Goal: Register for event/course: Sign up to attend an event or enroll in a course

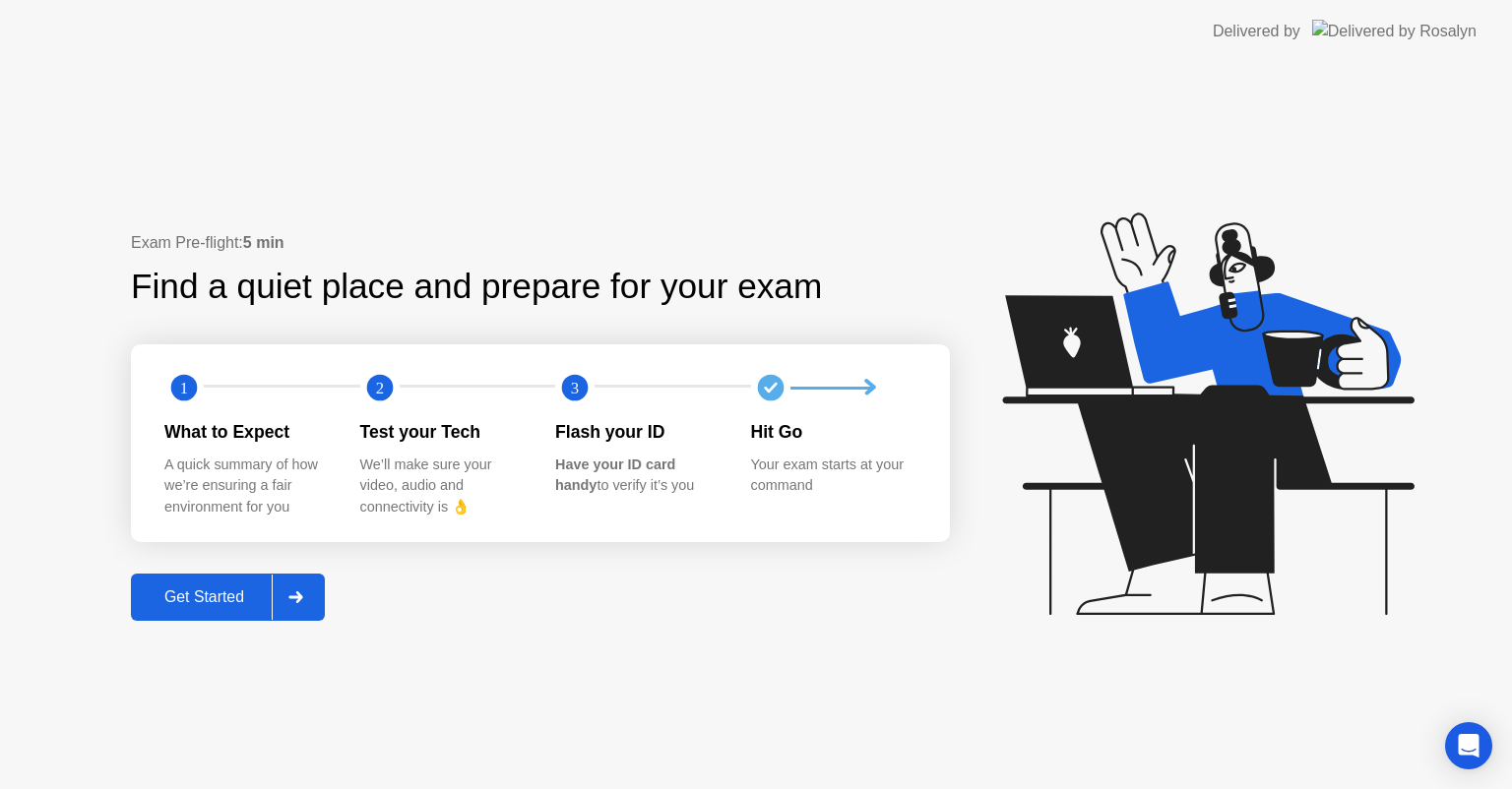
click at [204, 592] on div "Get Started" at bounding box center [205, 597] width 135 height 18
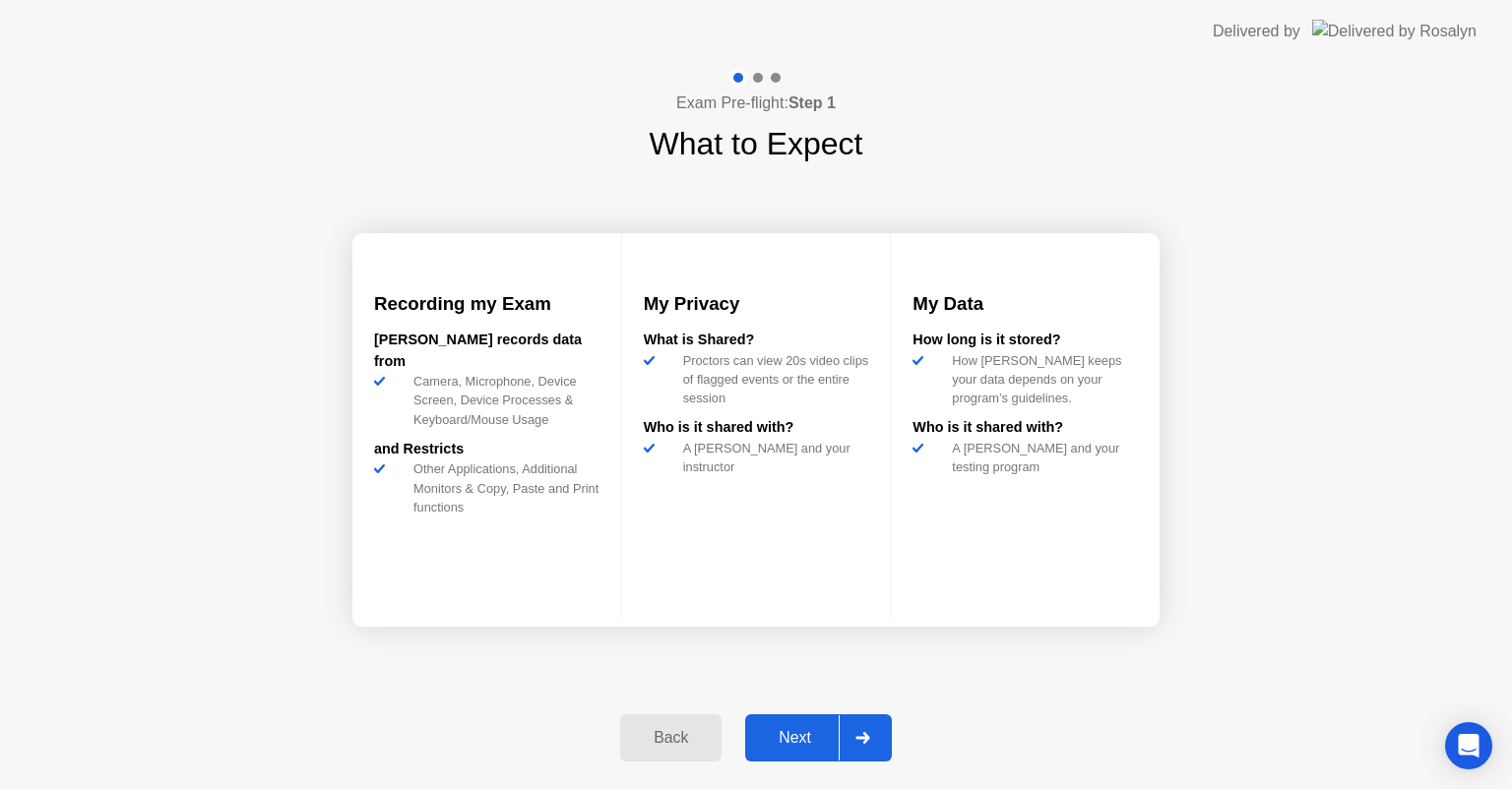
click at [804, 735] on div "Next" at bounding box center [794, 738] width 87 height 18
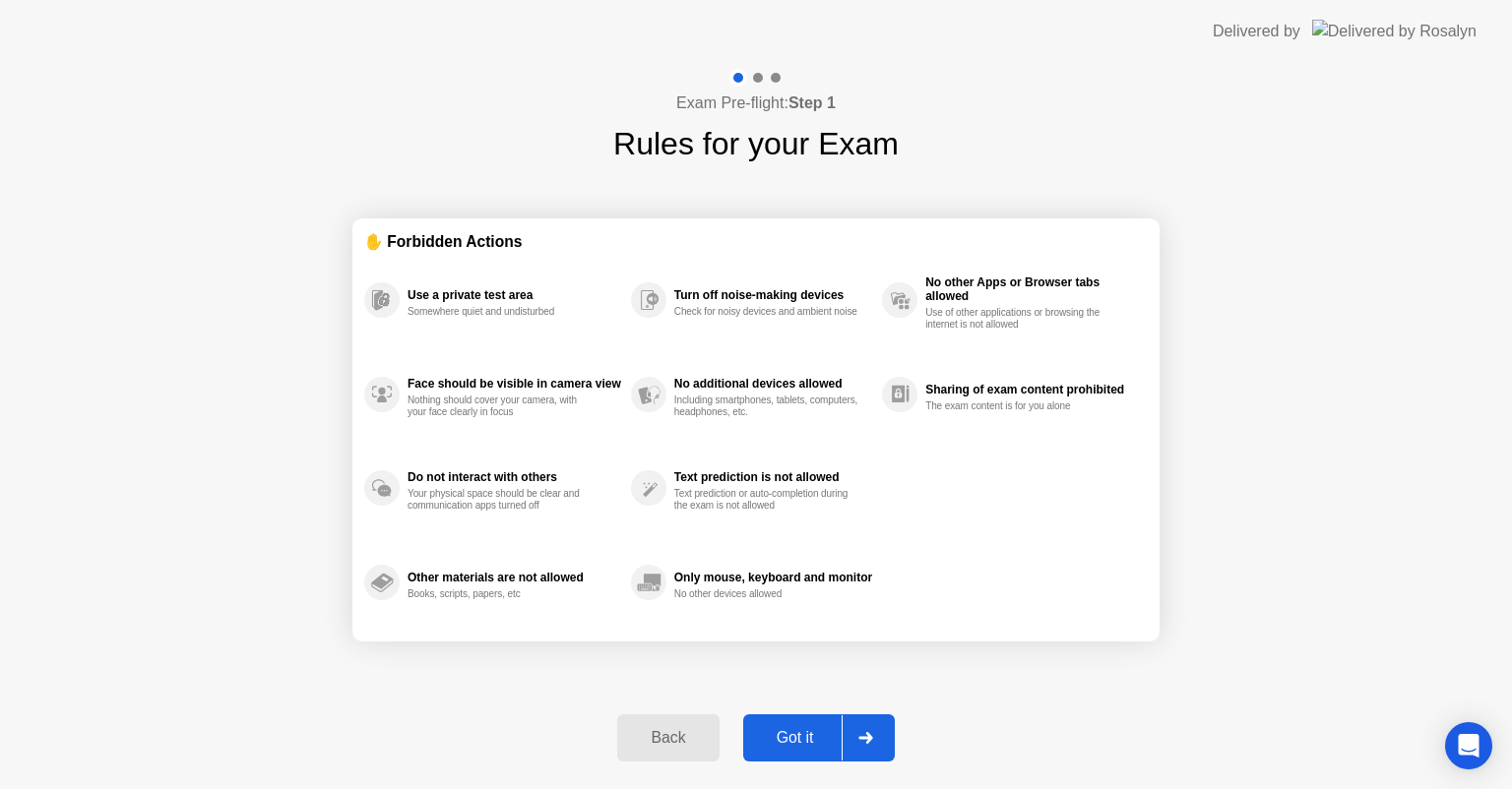
click at [783, 733] on div "Got it" at bounding box center [794, 738] width 92 height 18
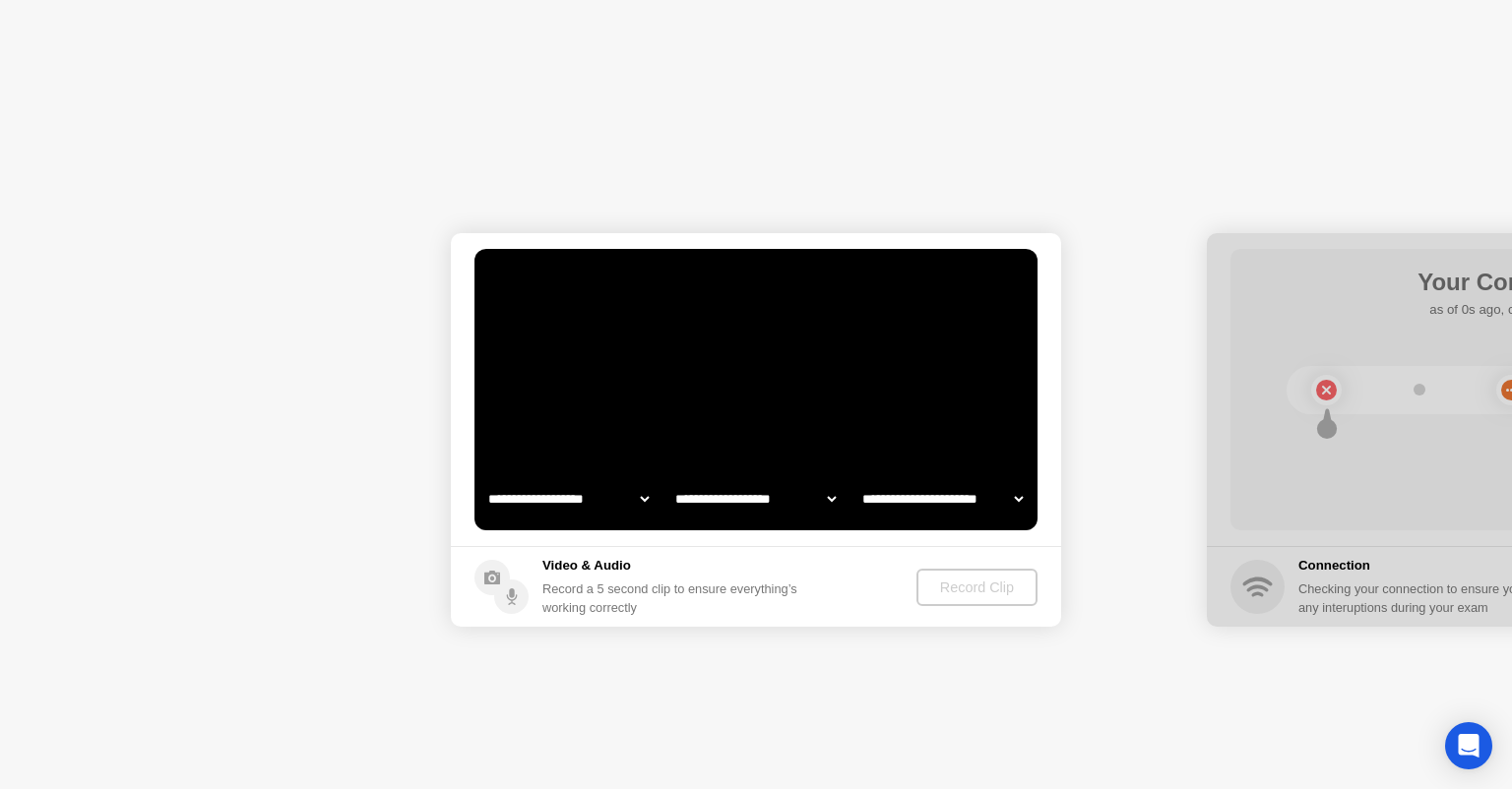
select select "**********"
select select "*******"
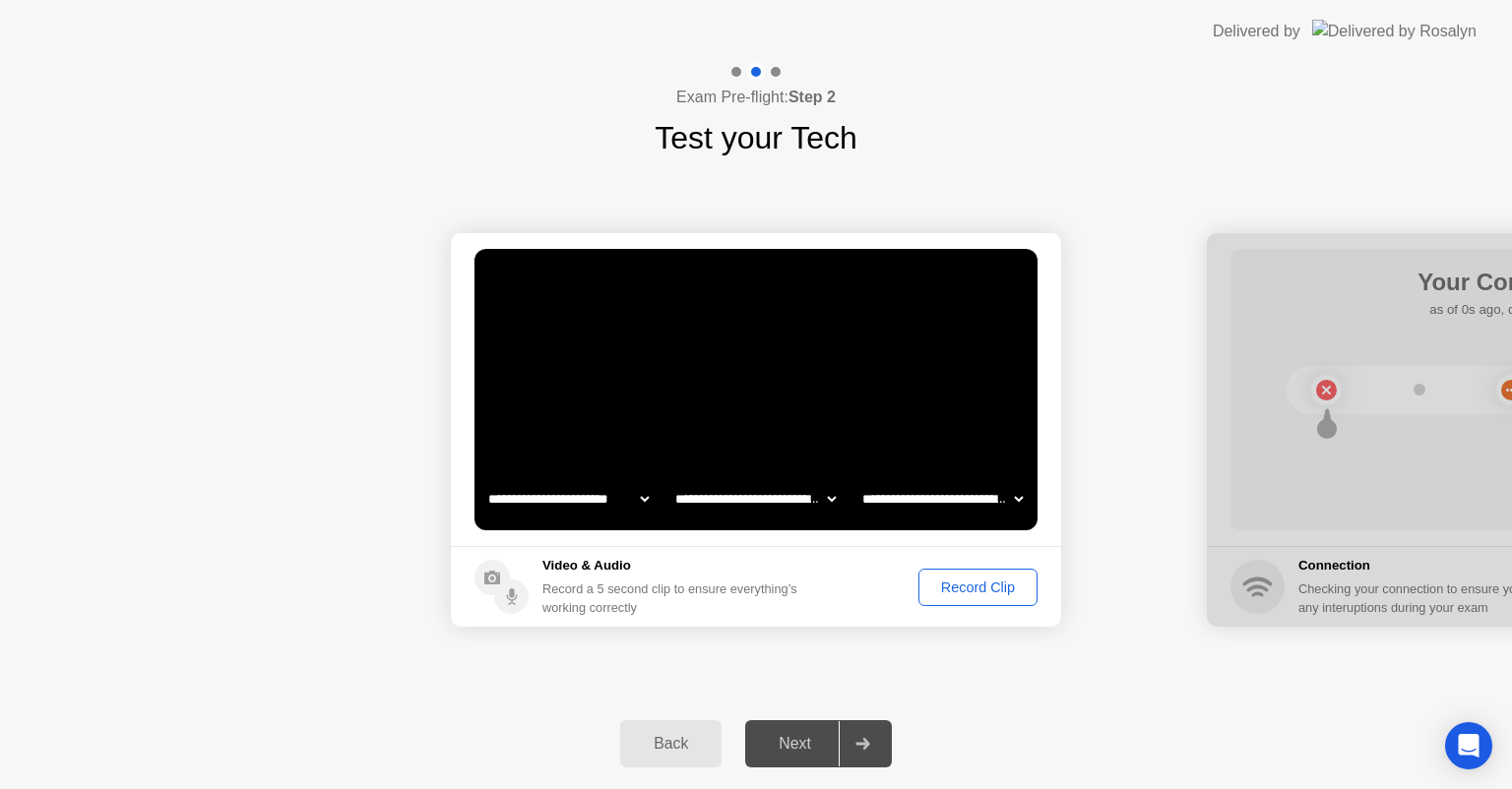
click at [956, 583] on div "Record Clip" at bounding box center [978, 588] width 105 height 16
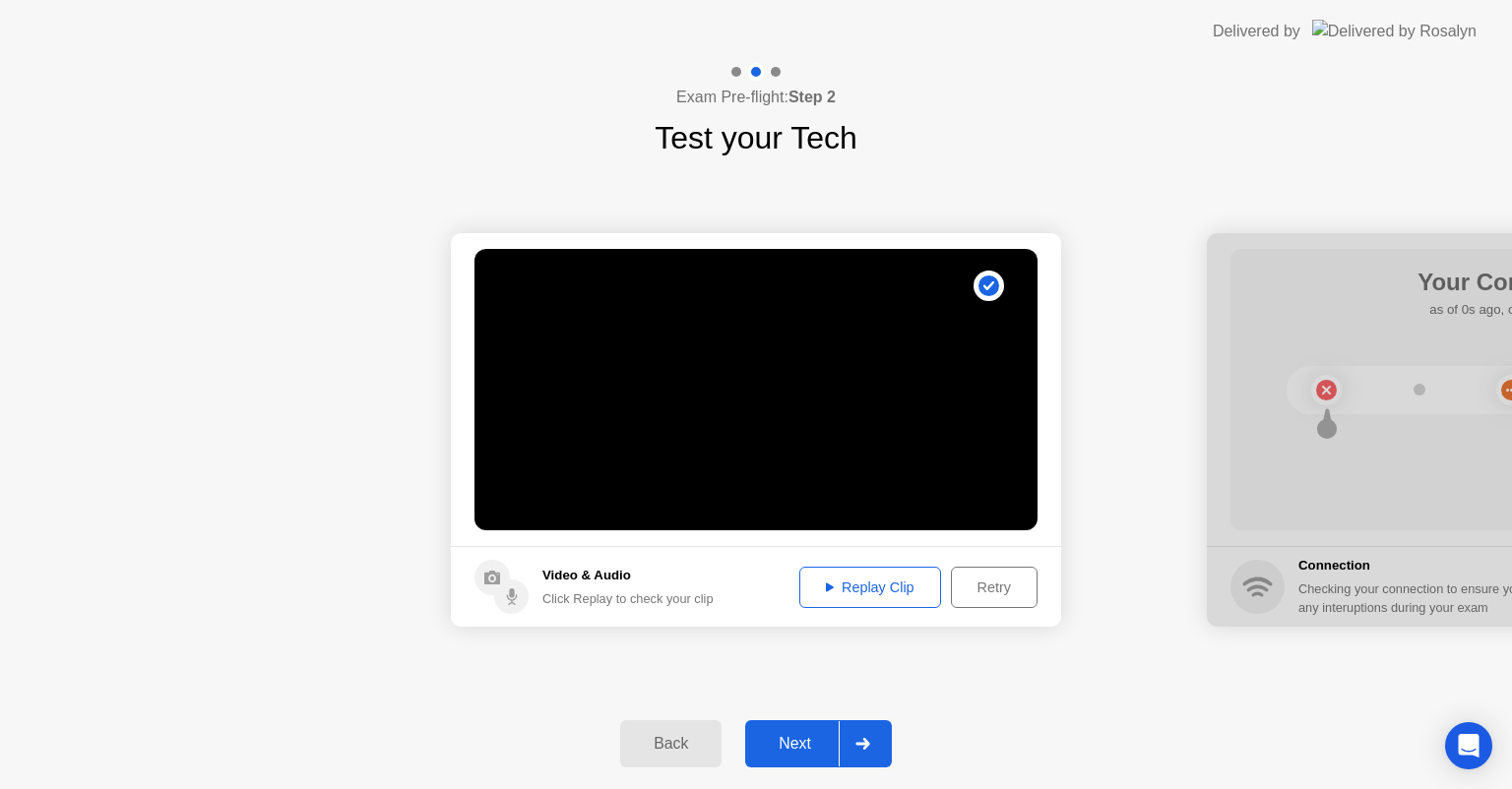
click at [893, 591] on div "Replay Clip" at bounding box center [870, 588] width 128 height 16
click at [790, 743] on div "Next" at bounding box center [794, 743] width 87 height 18
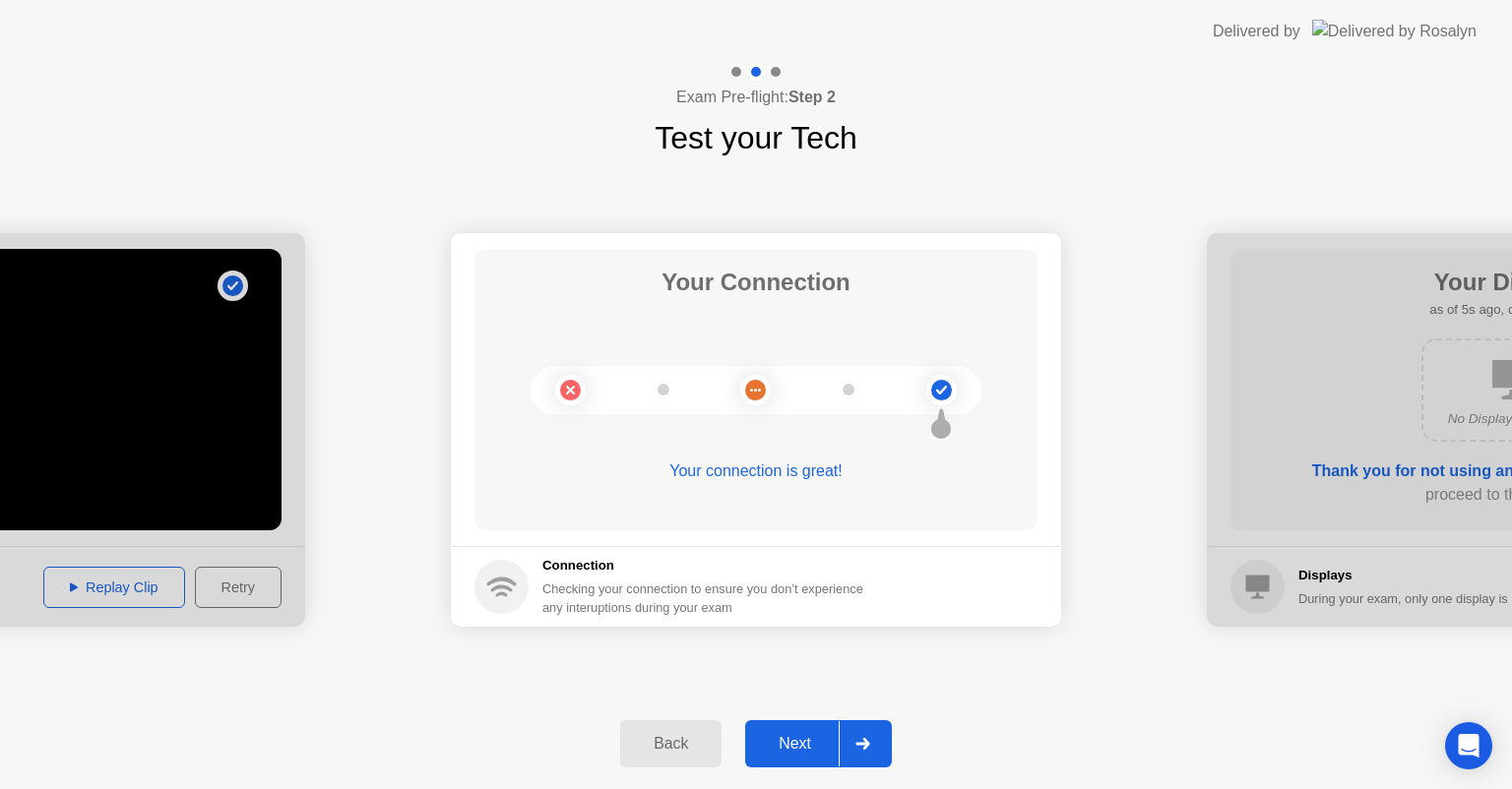
click at [779, 747] on div "Next" at bounding box center [794, 743] width 87 height 18
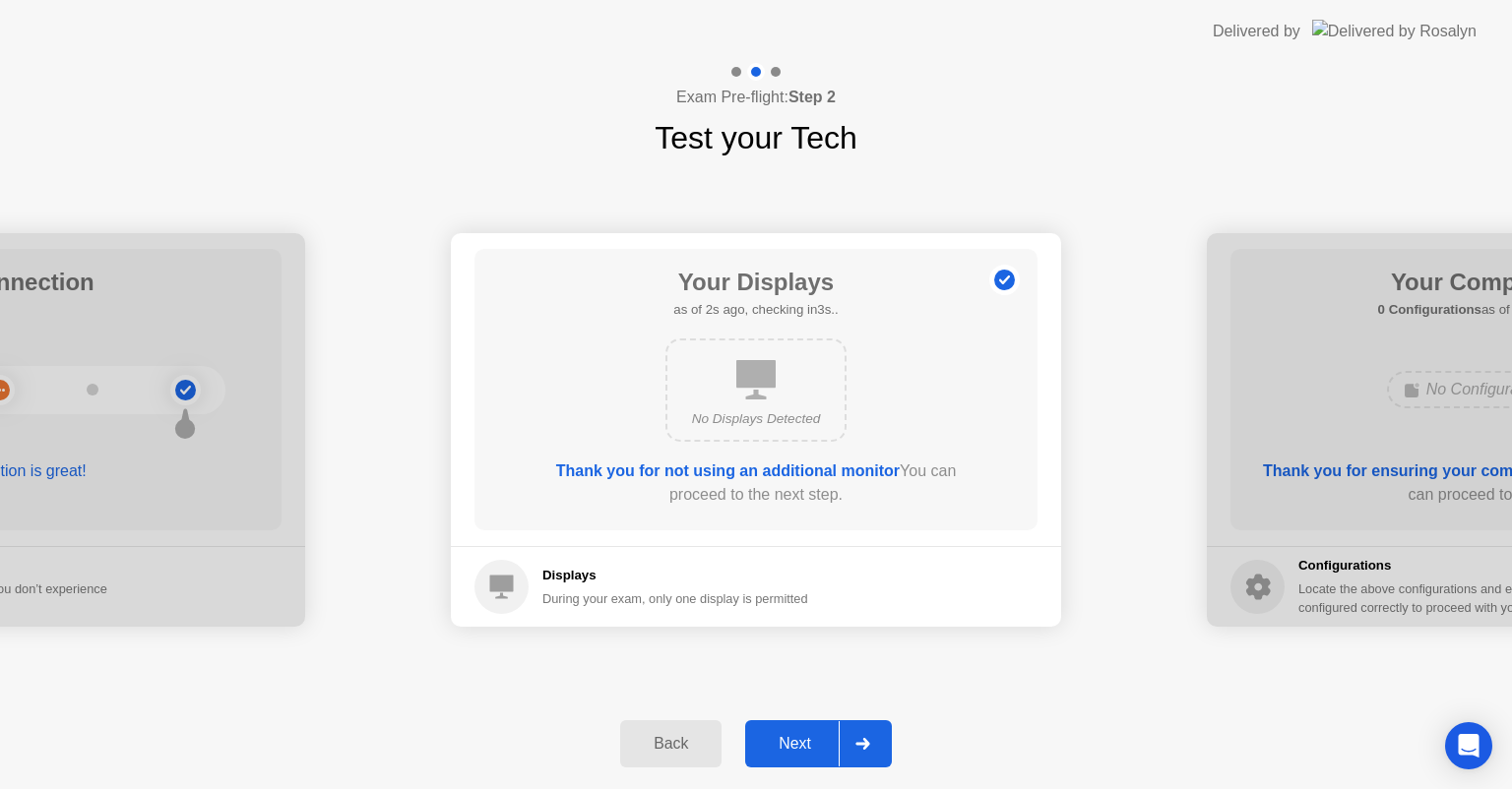
click at [797, 740] on div "Next" at bounding box center [794, 743] width 87 height 18
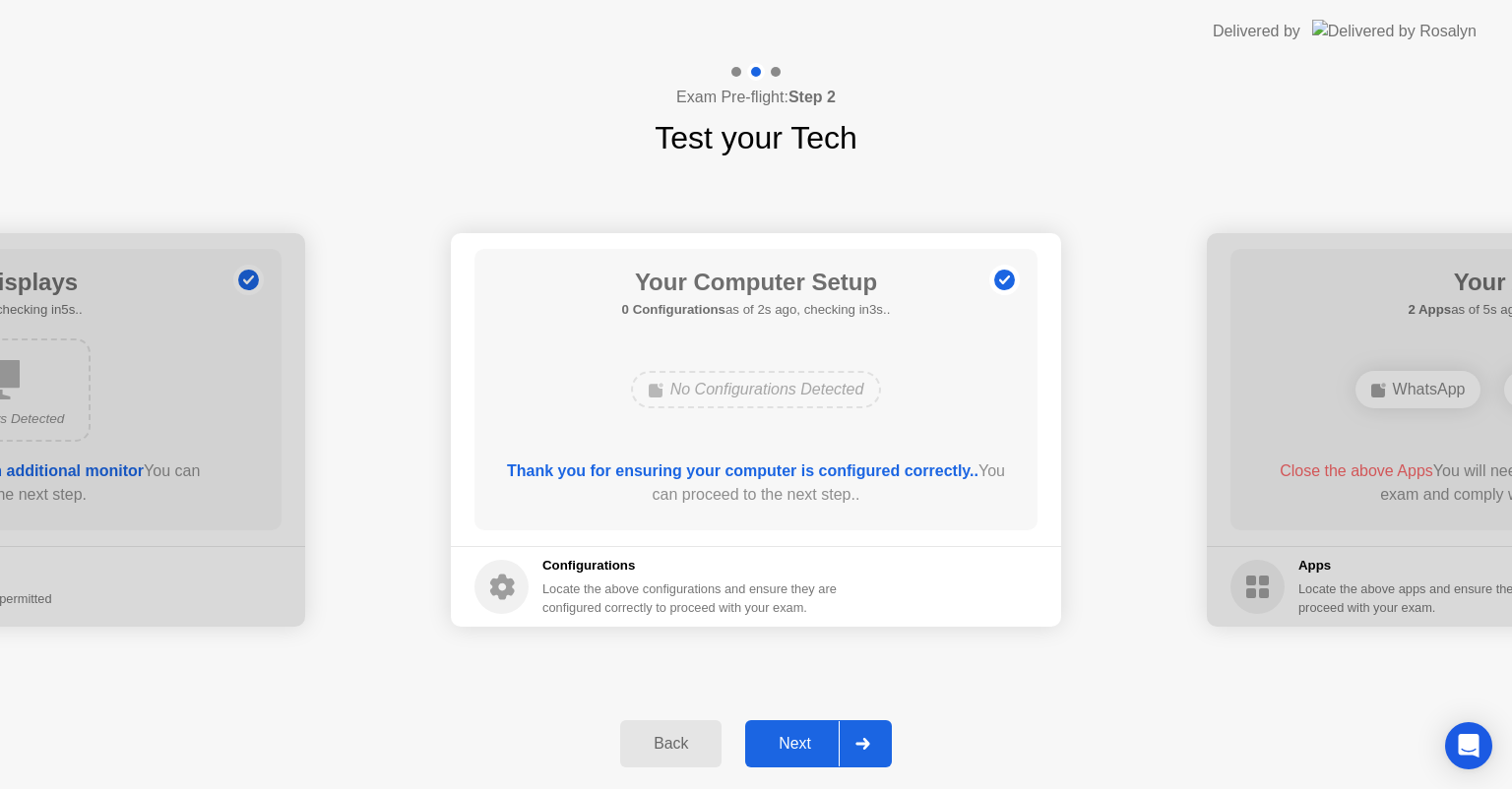
click at [783, 745] on div "Next" at bounding box center [794, 743] width 87 height 18
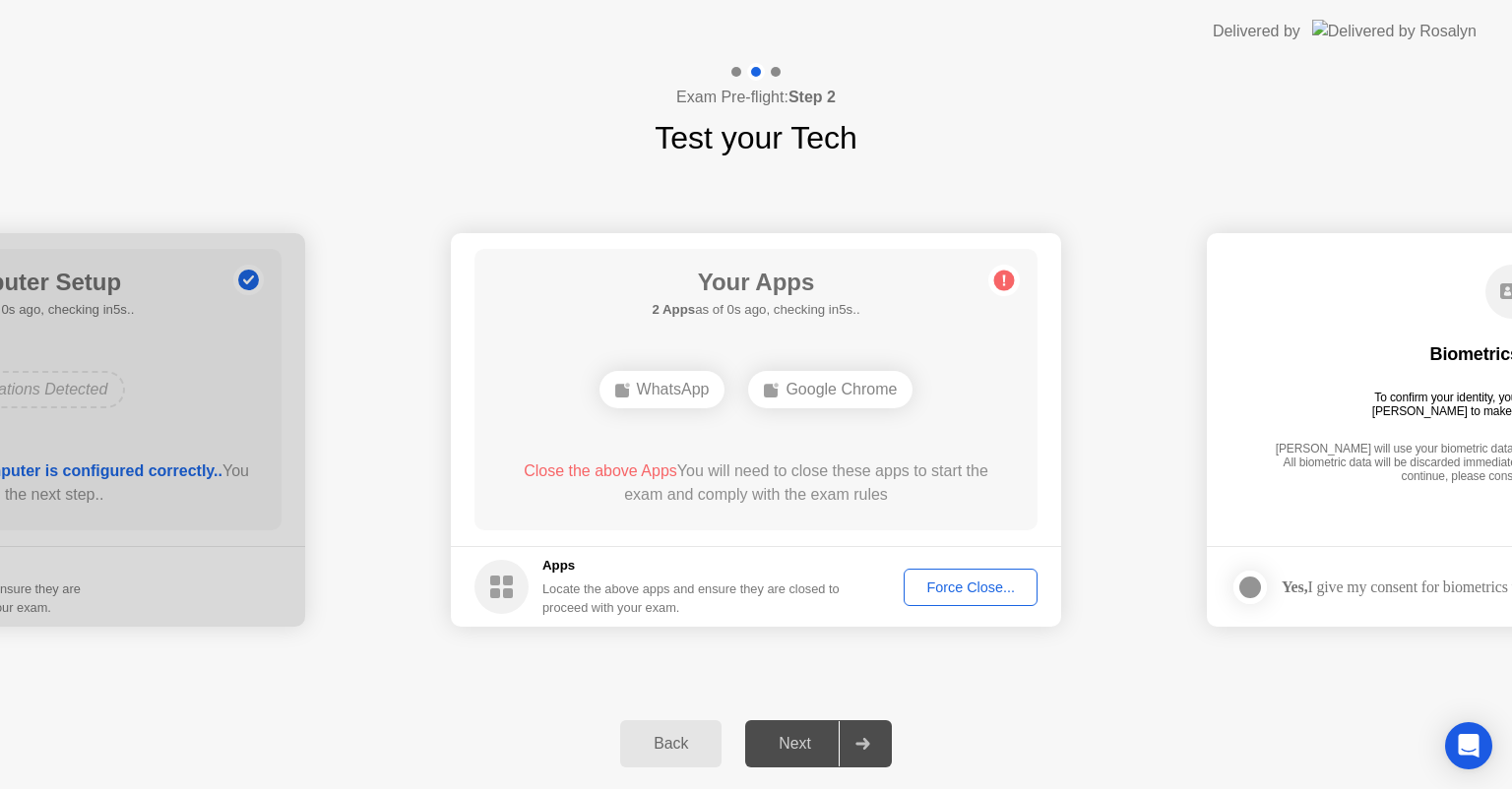
click at [942, 587] on div "Force Close..." at bounding box center [970, 588] width 120 height 16
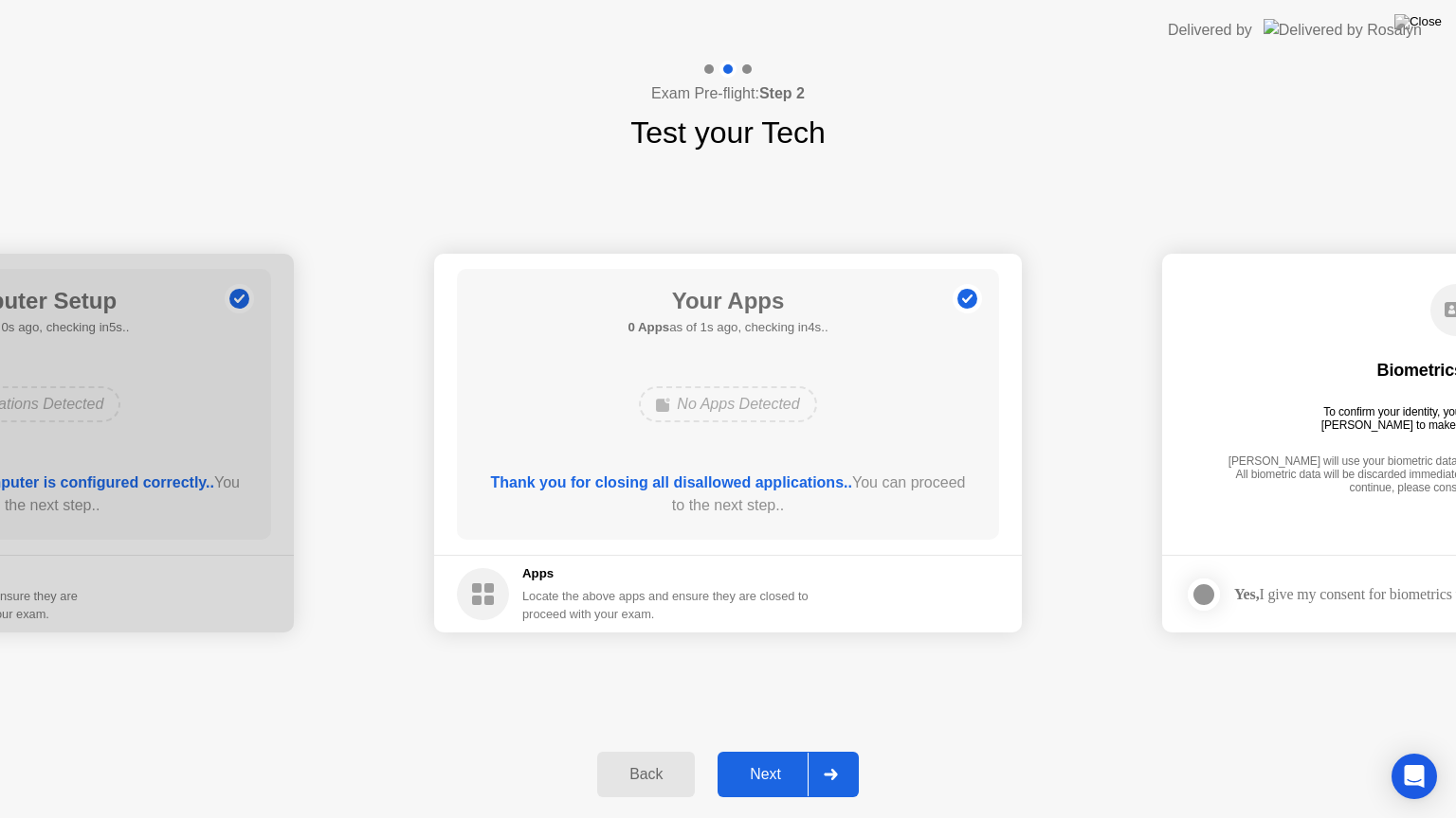
click at [773, 759] on div "Next" at bounding box center [765, 775] width 84 height 17
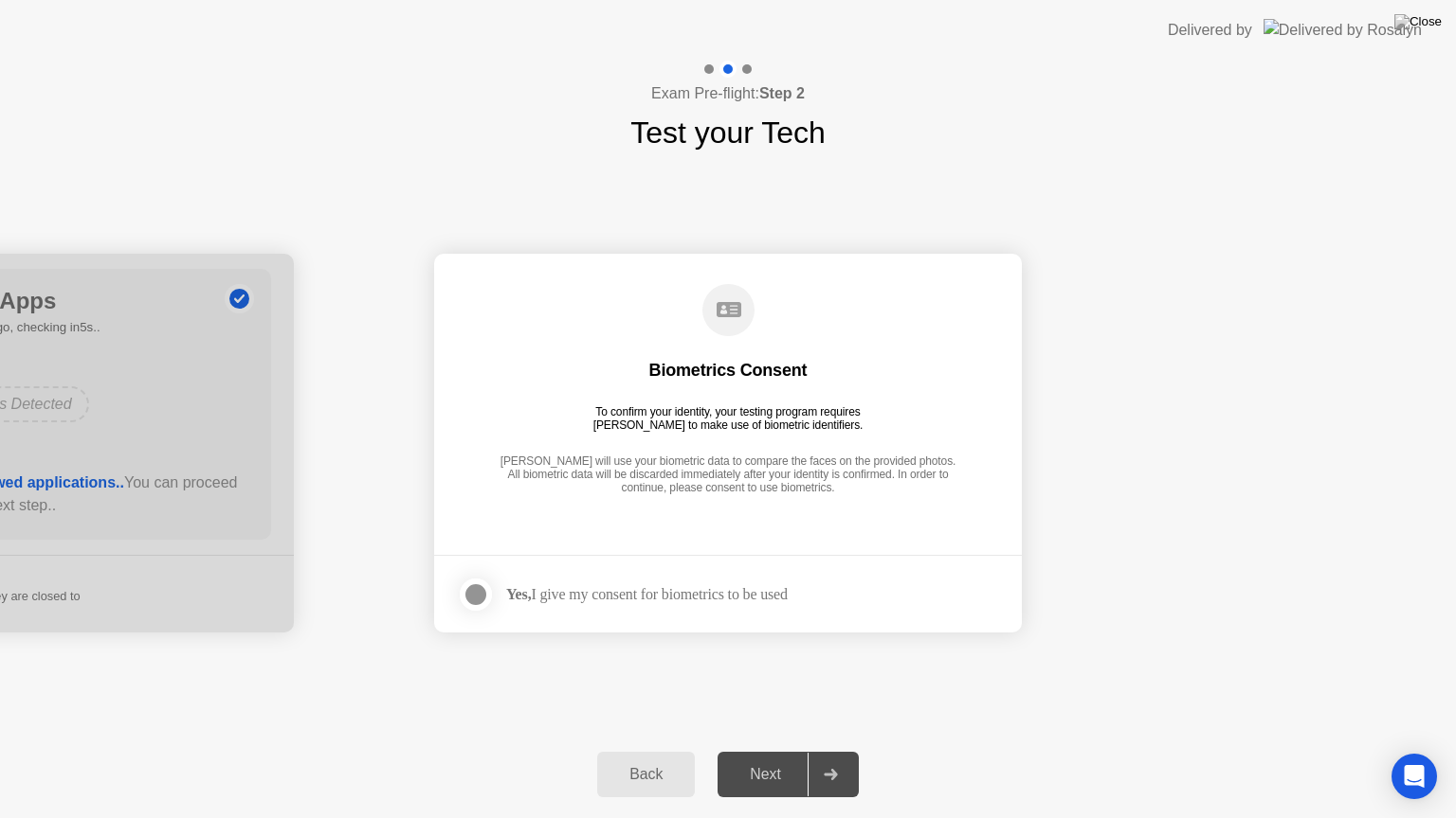
drag, startPoint x: 480, startPoint y: 586, endPoint x: 548, endPoint y: 602, distance: 69.9
click at [480, 587] on div at bounding box center [476, 595] width 23 height 23
click at [762, 759] on div "Next" at bounding box center [765, 775] width 84 height 17
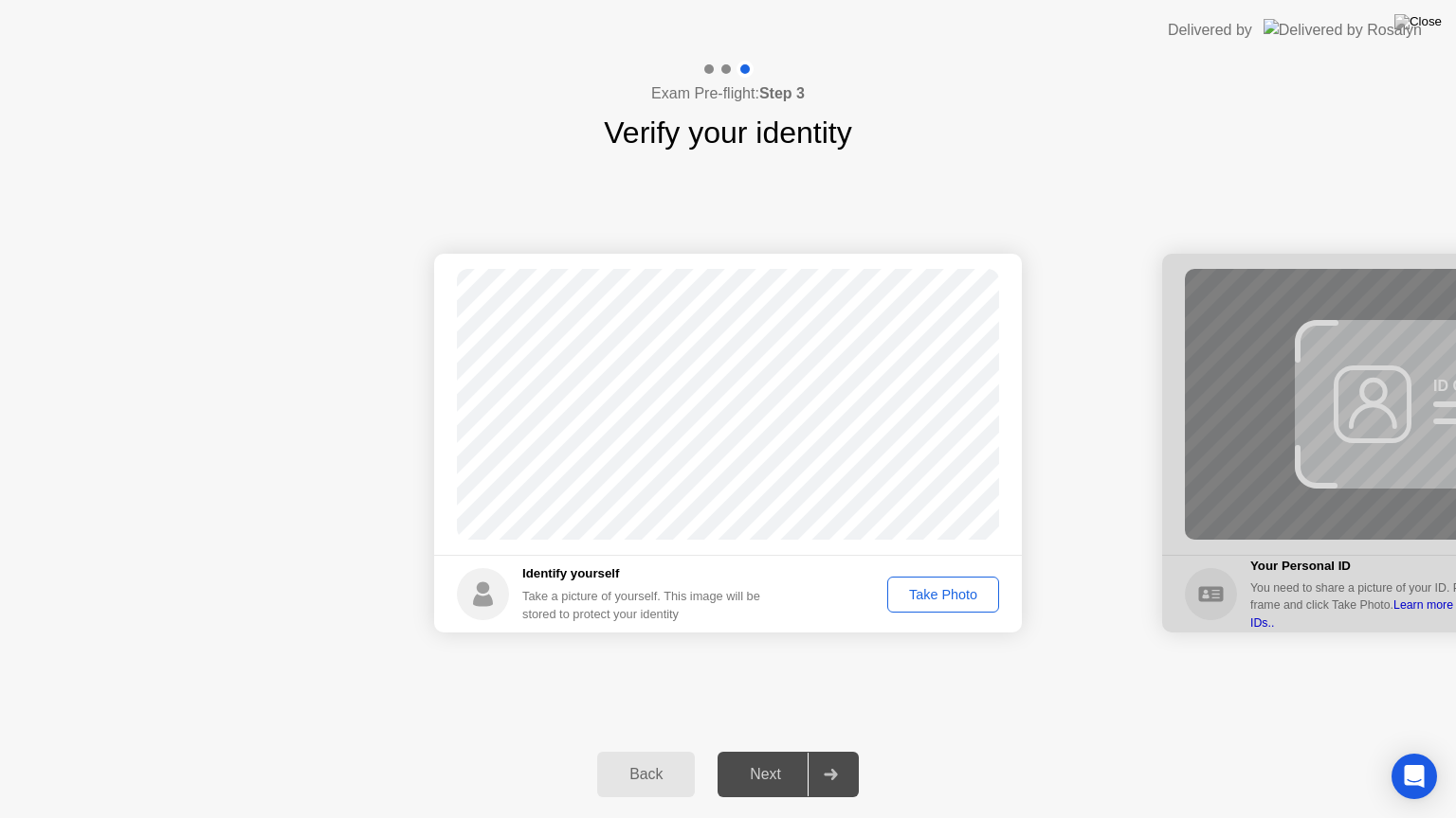
click at [960, 590] on div "Take Photo" at bounding box center [943, 595] width 98 height 15
click at [768, 759] on div "Next" at bounding box center [765, 775] width 84 height 17
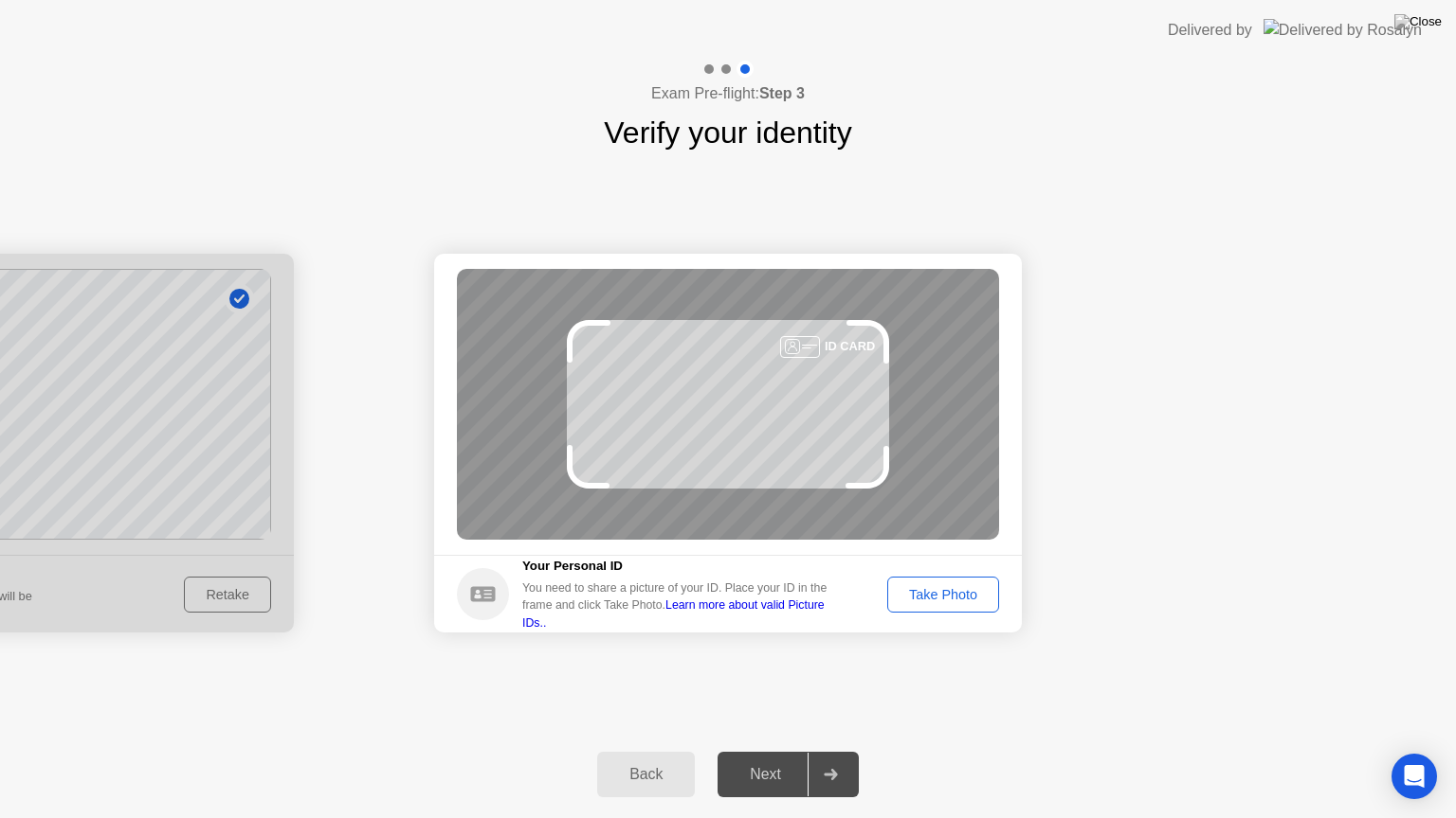
click at [918, 595] on div "Take Photo" at bounding box center [943, 595] width 98 height 15
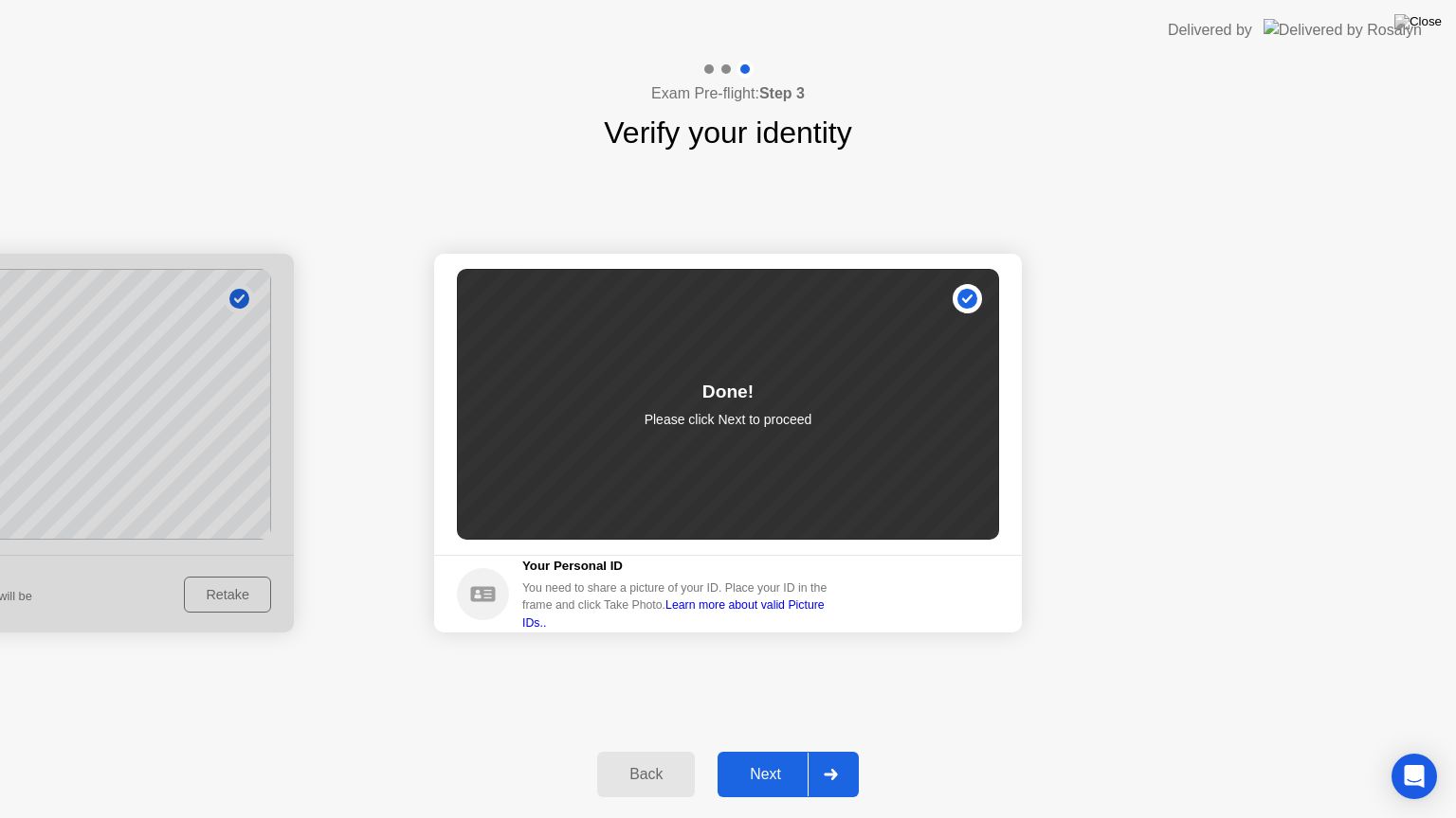
click at [750, 759] on div "Next" at bounding box center [765, 775] width 84 height 17
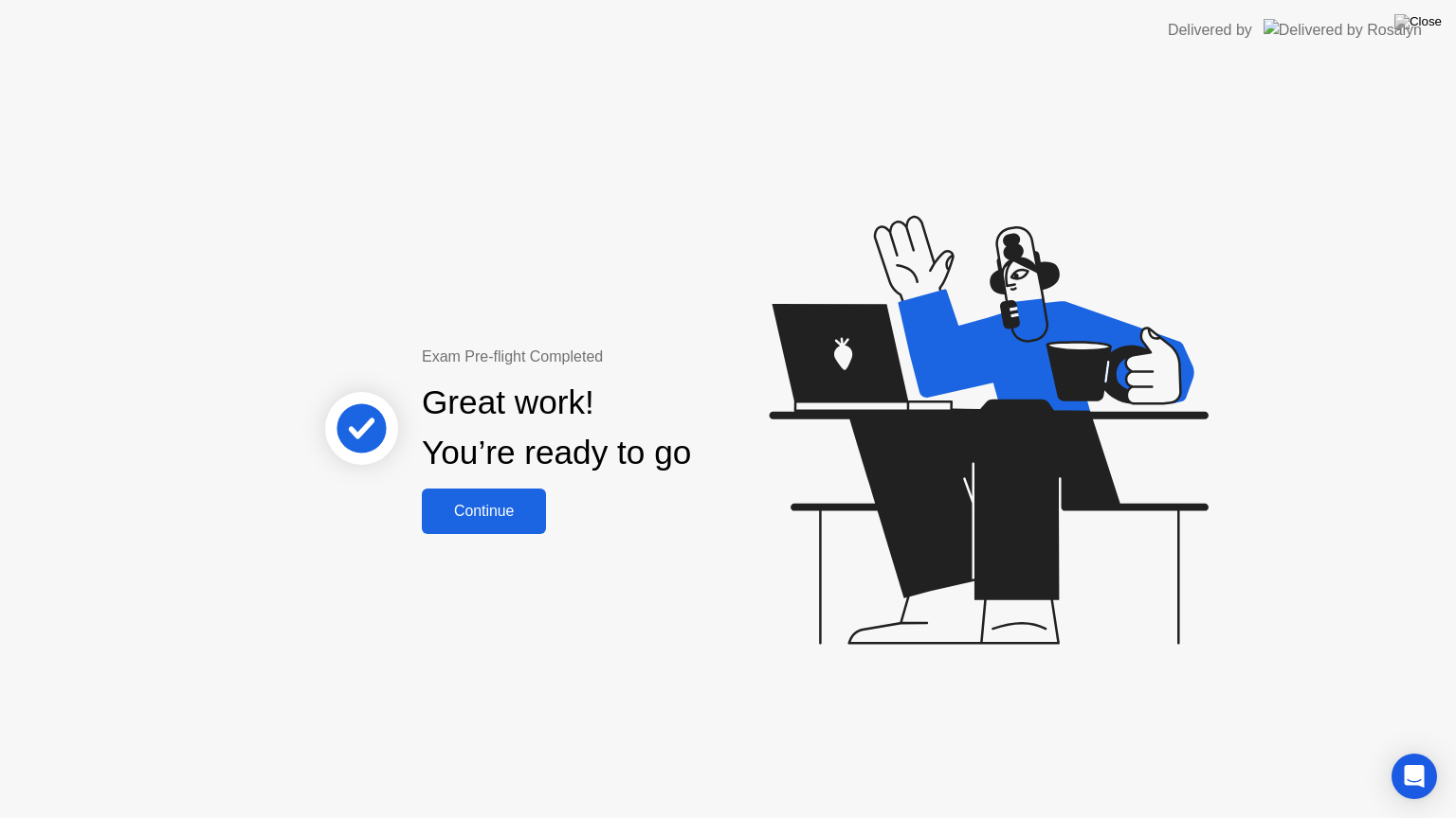
click at [508, 518] on div "Continue" at bounding box center [484, 511] width 113 height 17
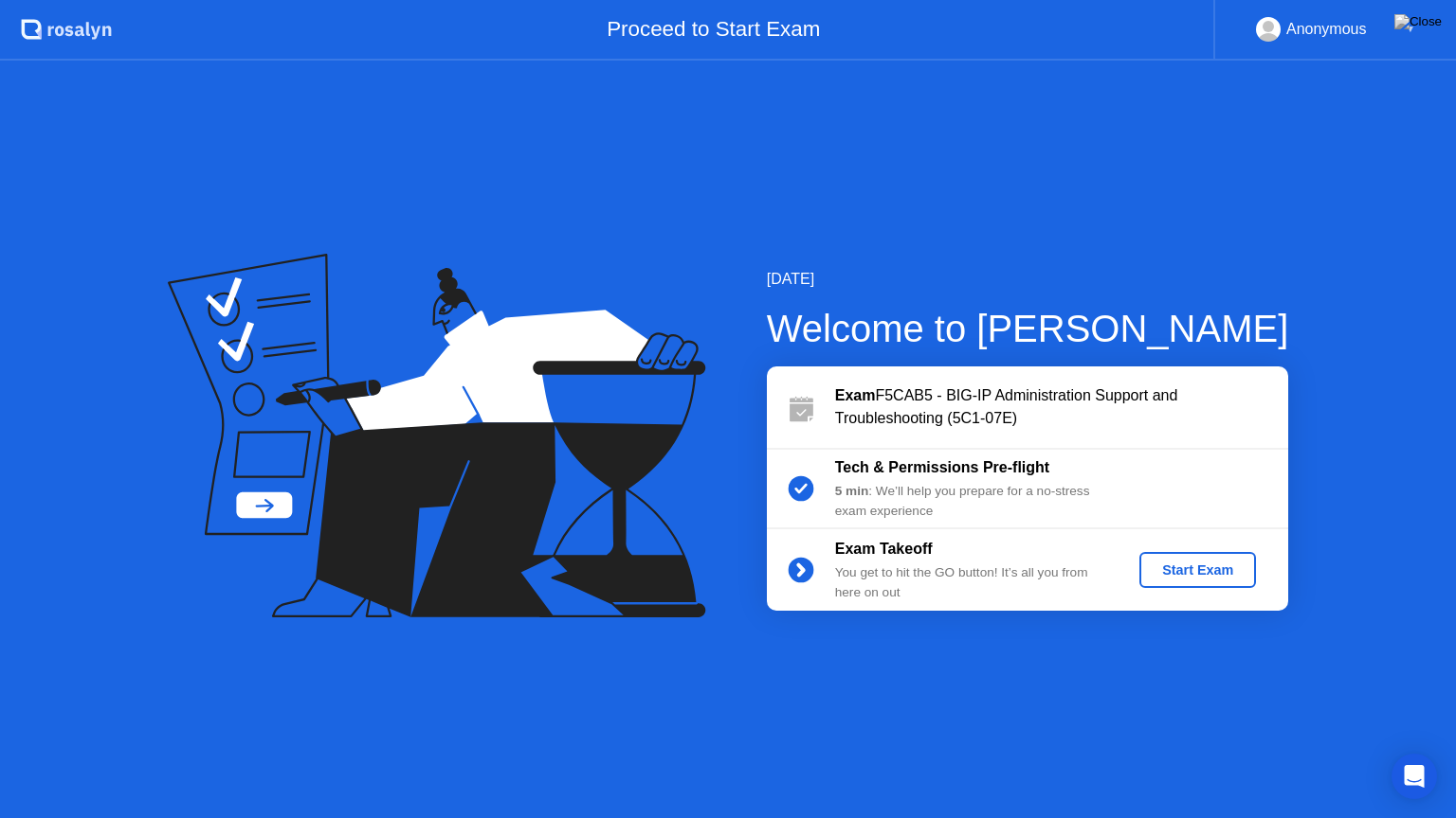
click at [1202, 576] on div "Start Exam" at bounding box center [1197, 570] width 101 height 15
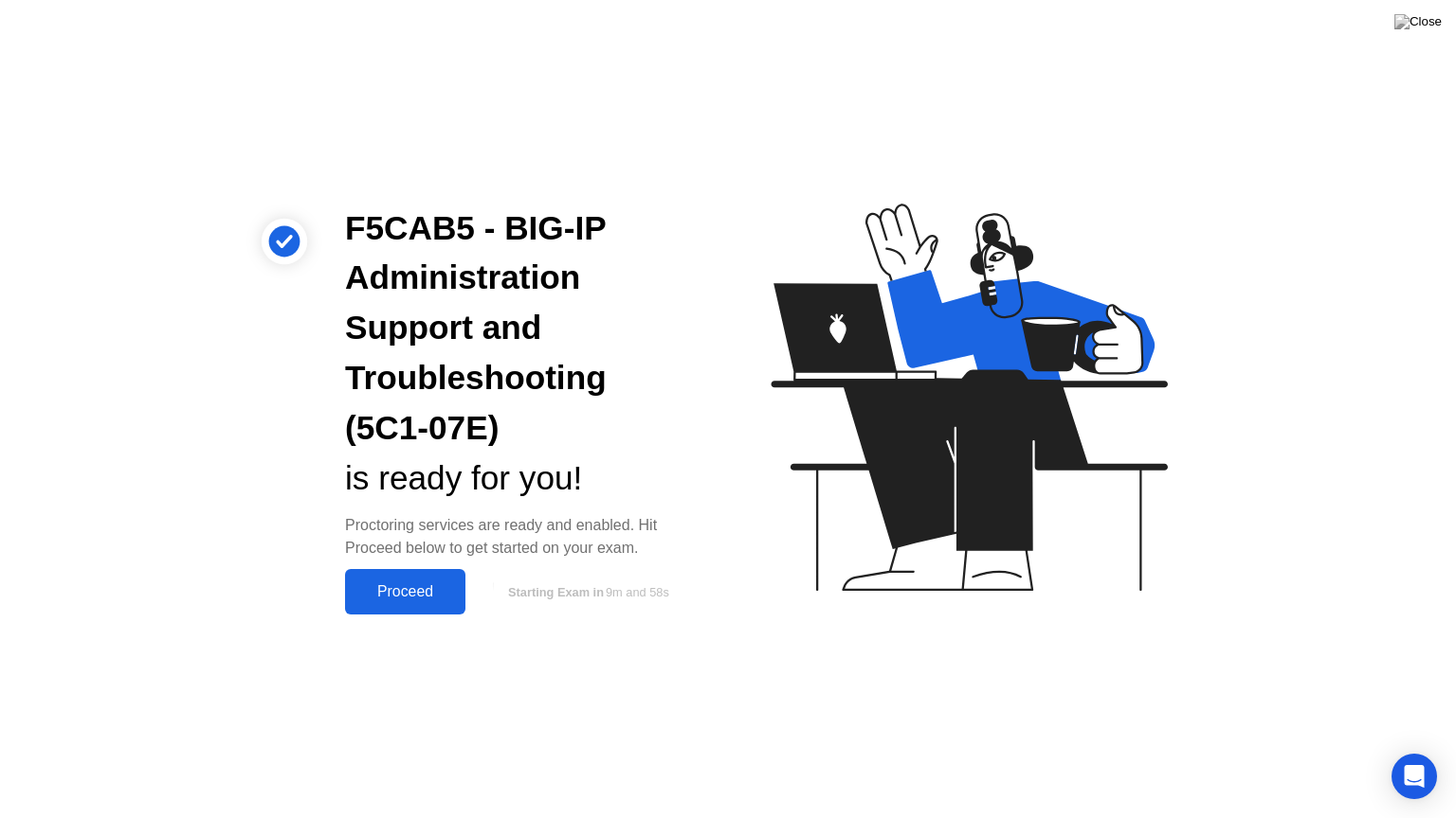
click at [353, 588] on div "Proceed" at bounding box center [405, 592] width 109 height 17
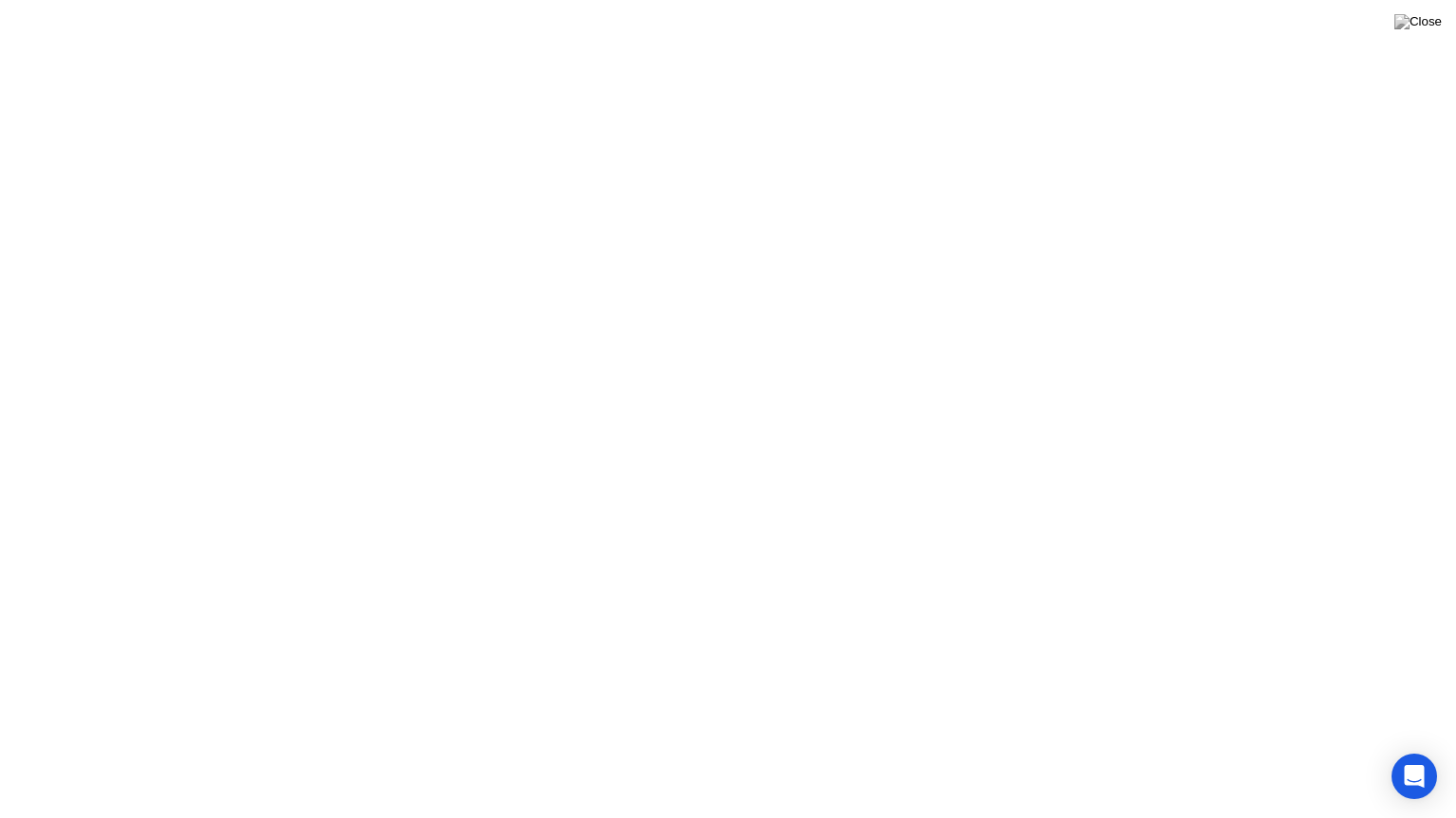
click div "Got it!"
click div "End Proctoring Session"
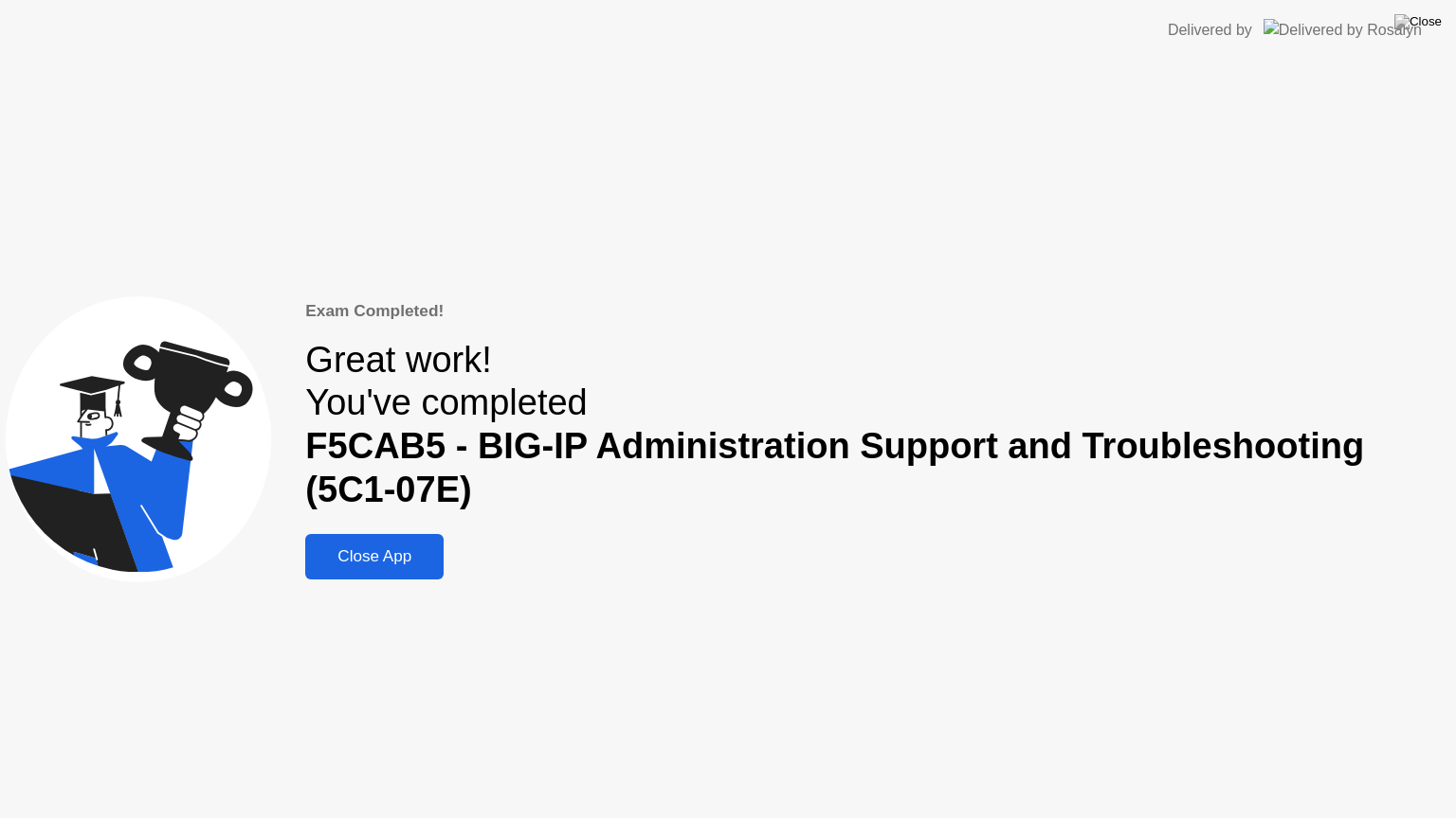
drag, startPoint x: 407, startPoint y: 542, endPoint x: 412, endPoint y: 523, distance: 19.6
click at [407, 544] on button "Close App" at bounding box center [374, 557] width 139 height 46
